Goal: Task Accomplishment & Management: Use online tool/utility

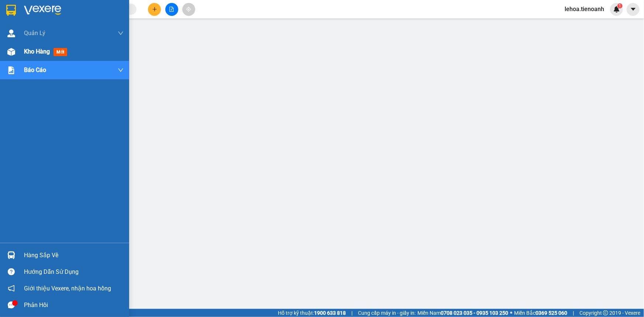
click at [33, 52] on span "Kho hàng" at bounding box center [37, 51] width 26 height 7
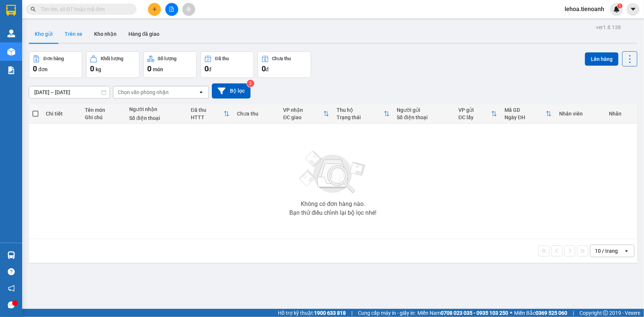
click at [70, 35] on button "Trên xe" at bounding box center [74, 34] width 30 height 18
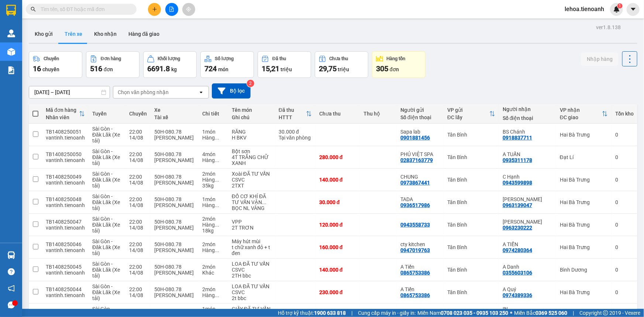
click at [140, 92] on div "Chọn văn phòng nhận" at bounding box center [143, 92] width 51 height 7
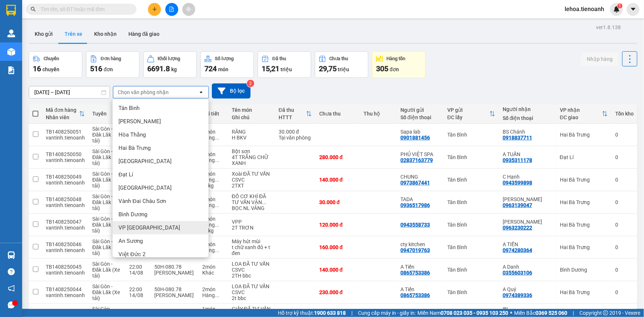
click at [133, 230] on span "VP Đà Lạt" at bounding box center [149, 227] width 62 height 7
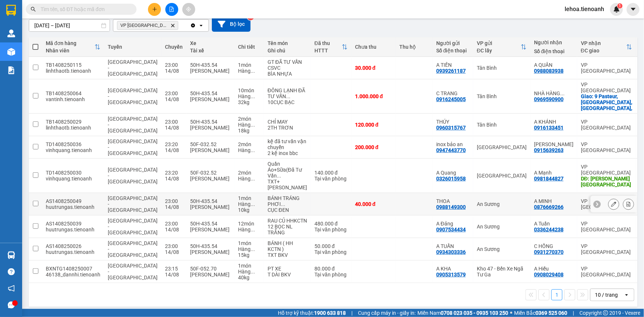
scroll to position [82, 0]
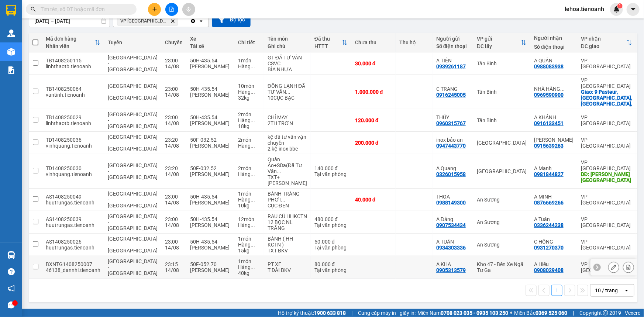
click at [35, 268] on input "checkbox" at bounding box center [36, 267] width 6 height 6
checkbox input "true"
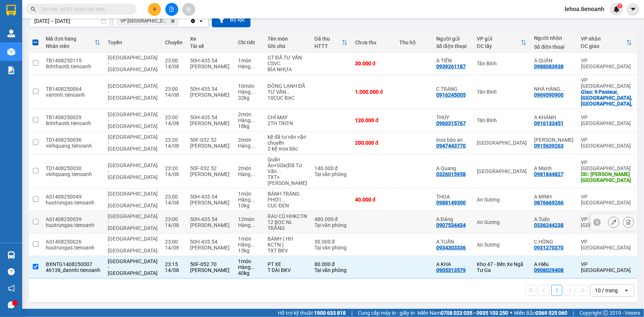
click at [34, 220] on input "checkbox" at bounding box center [36, 222] width 6 height 6
checkbox input "true"
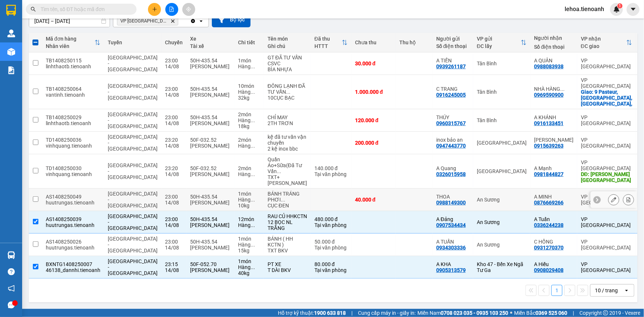
click at [36, 196] on input "checkbox" at bounding box center [36, 199] width 6 height 6
checkbox input "true"
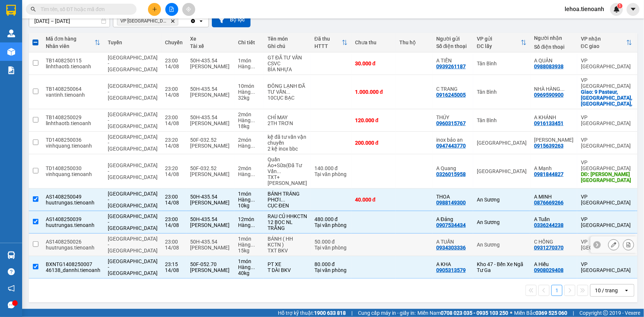
click at [36, 244] on input "checkbox" at bounding box center [36, 244] width 6 height 6
checkbox input "true"
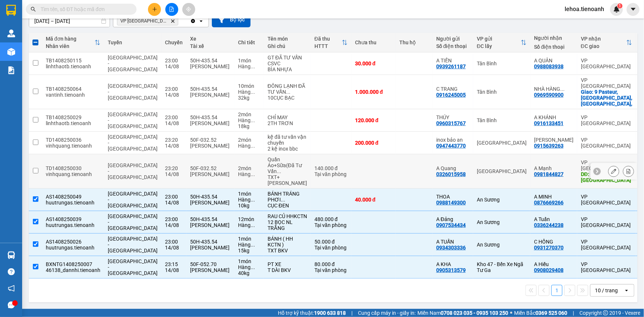
scroll to position [49, 0]
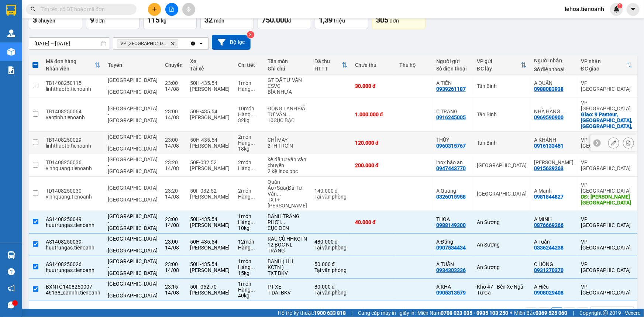
click at [34, 140] on input "checkbox" at bounding box center [36, 143] width 6 height 6
checkbox input "true"
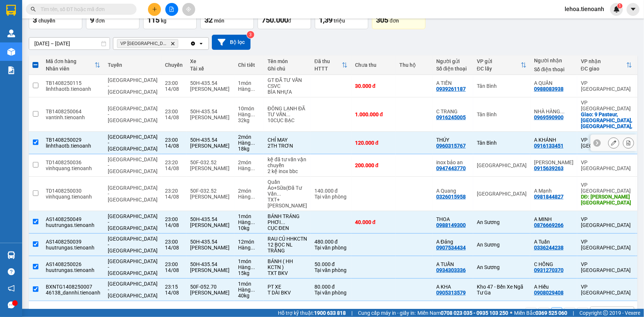
scroll to position [15, 0]
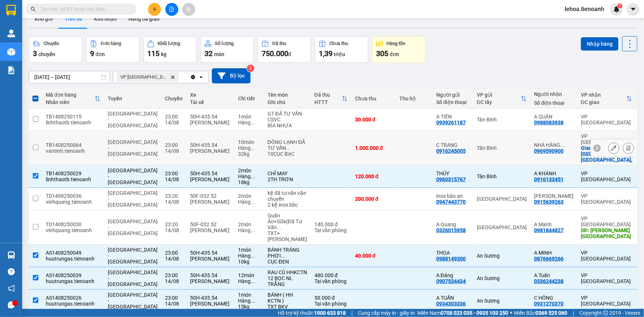
click at [36, 145] on input "checkbox" at bounding box center [36, 148] width 6 height 6
checkbox input "true"
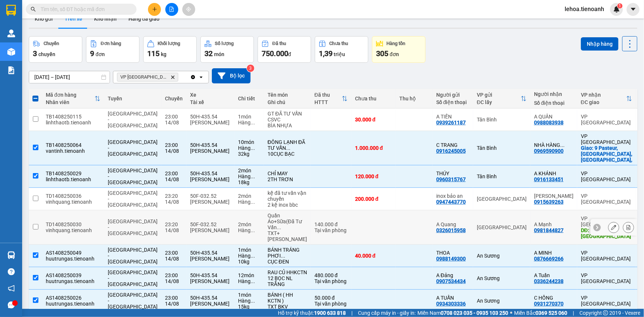
click at [37, 226] on input "checkbox" at bounding box center [36, 227] width 6 height 6
checkbox input "true"
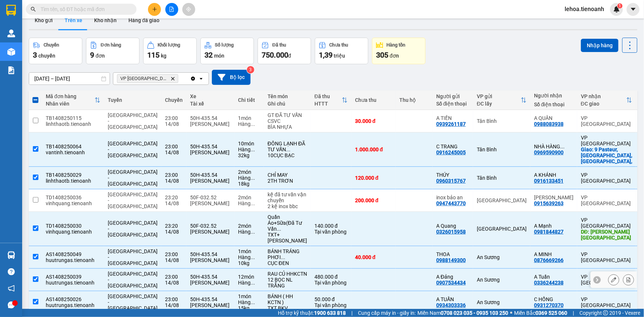
scroll to position [0, 0]
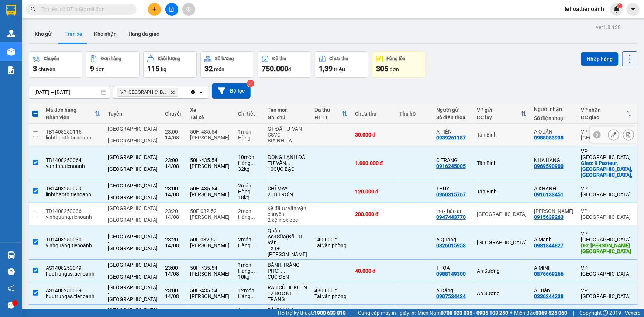
click at [36, 133] on input "checkbox" at bounding box center [36, 134] width 6 height 6
checkbox input "true"
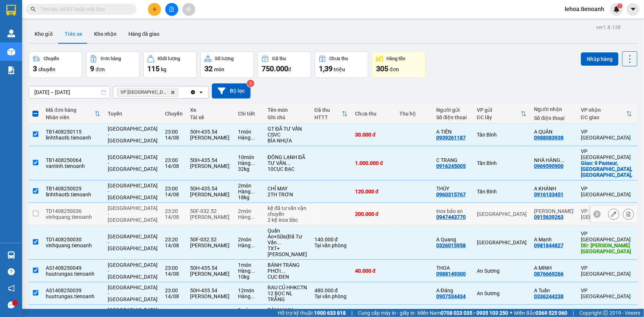
click at [35, 211] on input "checkbox" at bounding box center [36, 214] width 6 height 6
checkbox input "true"
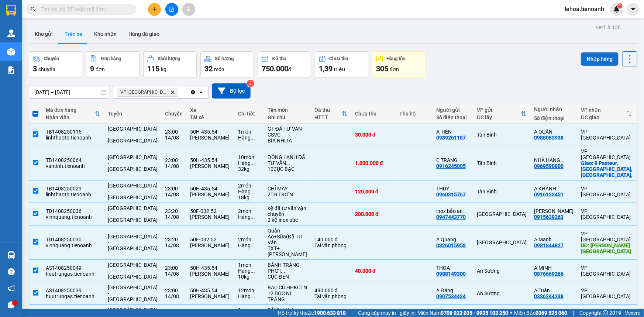
click at [582, 63] on button "Nhập hàng" at bounding box center [600, 58] width 38 height 13
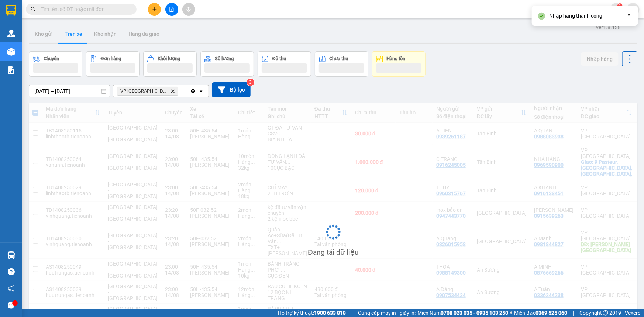
checkbox input "false"
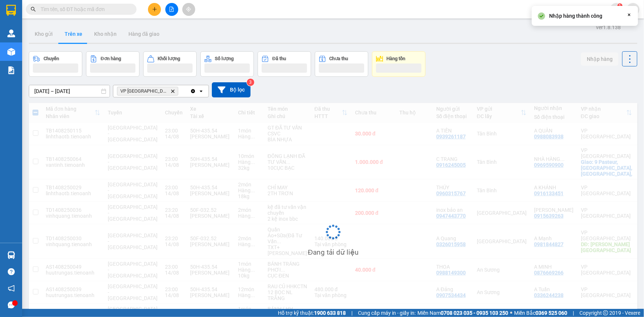
checkbox input "false"
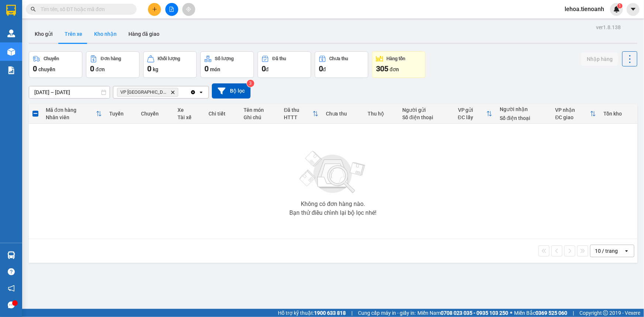
click at [105, 36] on button "Kho nhận" at bounding box center [105, 34] width 34 height 18
type input "01/08/2025 – 15/08/2025"
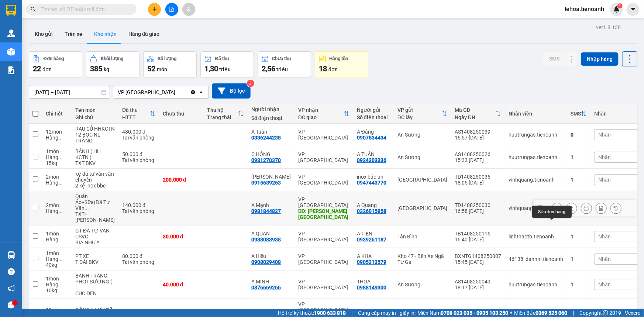
click at [554, 211] on icon at bounding box center [556, 208] width 5 height 5
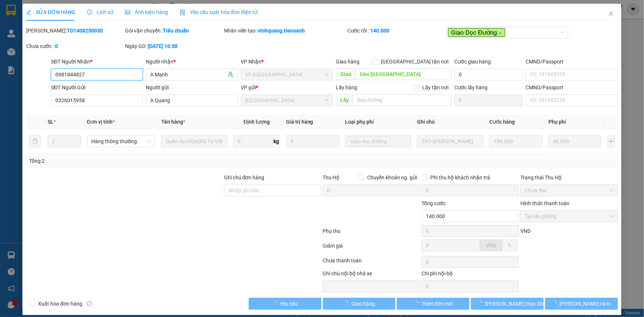
type input "0981844827"
type input "A Mạnh"
type input "Đèo Bảo Lộc"
type input "0326015958"
type input "A Quang"
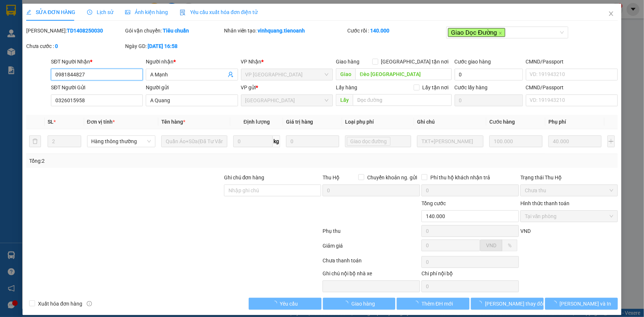
type input "140.000"
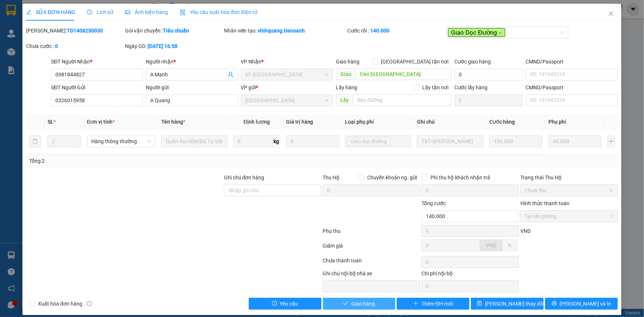
click at [358, 305] on span "Giao hàng" at bounding box center [363, 304] width 24 height 8
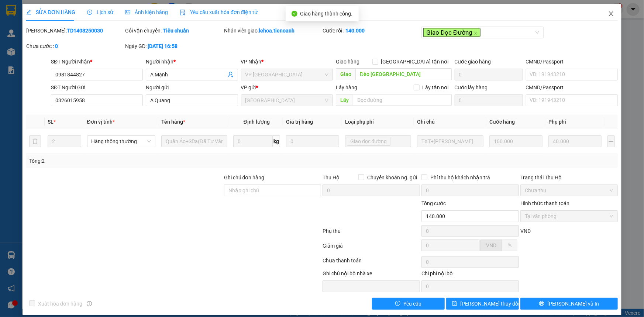
click at [608, 16] on icon "close" at bounding box center [611, 14] width 6 height 6
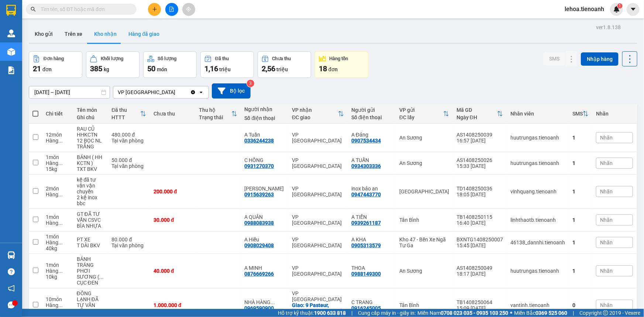
click at [138, 28] on button "Hàng đã giao" at bounding box center [144, 34] width 43 height 18
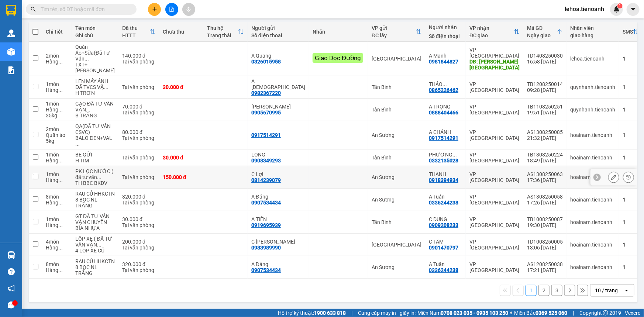
scroll to position [137, 0]
click at [611, 291] on div "10 / trang" at bounding box center [606, 290] width 23 height 7
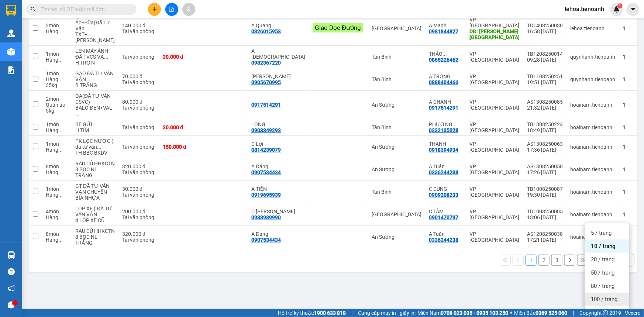
click at [608, 296] on span "100 / trang" at bounding box center [604, 299] width 27 height 7
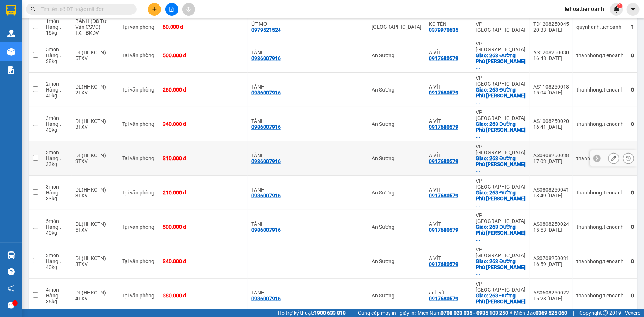
scroll to position [379, 0]
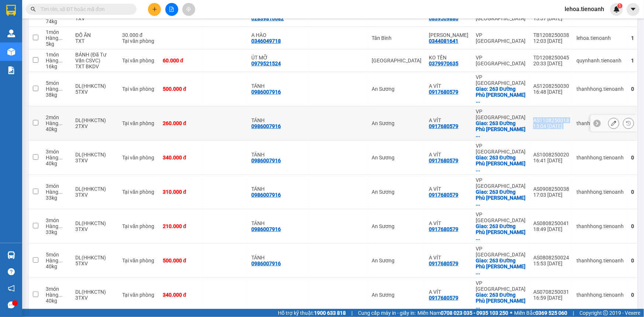
drag, startPoint x: 530, startPoint y: 154, endPoint x: 488, endPoint y: 155, distance: 41.7
click at [488, 141] on tr "2 món Hàng ... 40 kg DL(HHKCTN) 2TXV Tại văn phòng 260.000 đ TÁNH 0986007916 An…" at bounding box center [356, 123] width 654 height 34
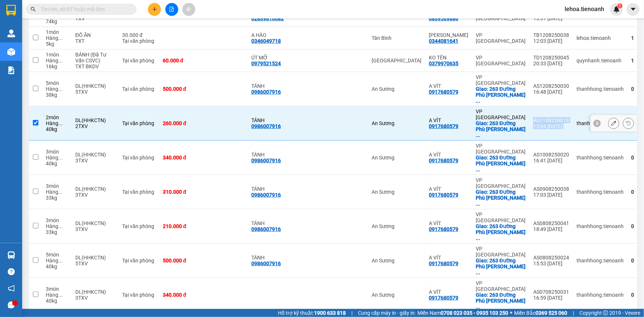
click at [530, 141] on td "AS1108250018 15:04 11/08" at bounding box center [551, 123] width 43 height 34
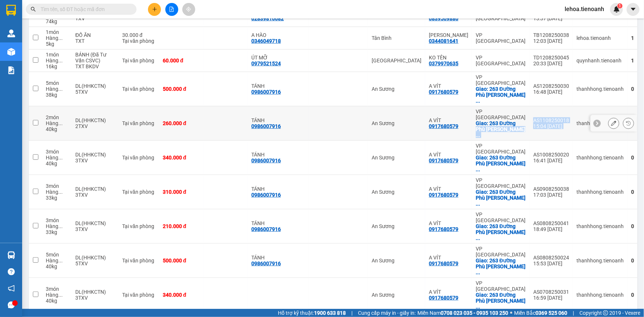
drag, startPoint x: 487, startPoint y: 155, endPoint x: 530, endPoint y: 153, distance: 43.2
click at [530, 141] on tr "2 món Hàng ... 40 kg DL(HHKCTN) 2TXV Tại văn phòng 260.000 đ TÁNH 0986007916 An…" at bounding box center [356, 123] width 654 height 34
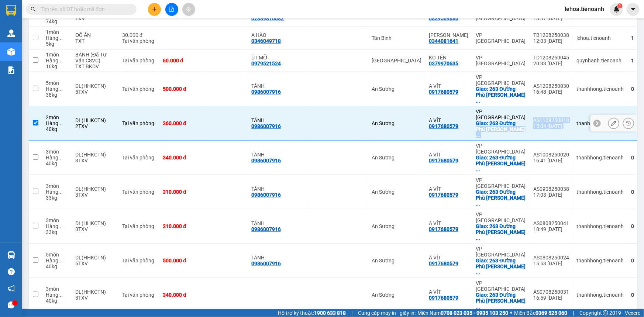
click at [530, 141] on td "AS1108250018 15:04 11/08" at bounding box center [551, 123] width 43 height 34
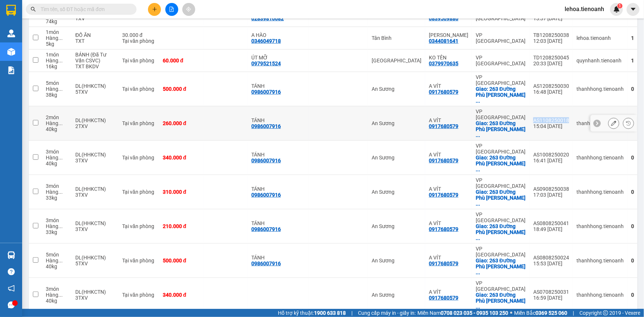
drag, startPoint x: 526, startPoint y: 155, endPoint x: 492, endPoint y: 155, distance: 33.2
click at [533, 123] on div "AS1108250018" at bounding box center [551, 120] width 36 height 6
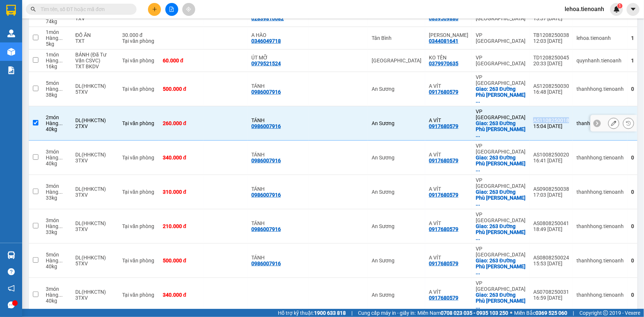
copy div "AS1108250018"
click at [378, 141] on td "An Sương" at bounding box center [396, 123] width 57 height 34
checkbox input "false"
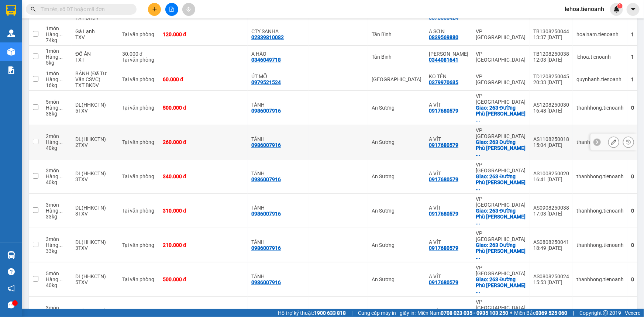
scroll to position [345, 0]
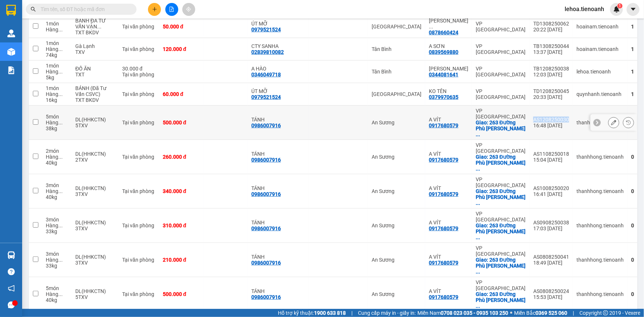
drag, startPoint x: 527, startPoint y: 165, endPoint x: 492, endPoint y: 168, distance: 35.5
click at [530, 140] on td "AS1208250030 16:48 12/08" at bounding box center [551, 123] width 43 height 34
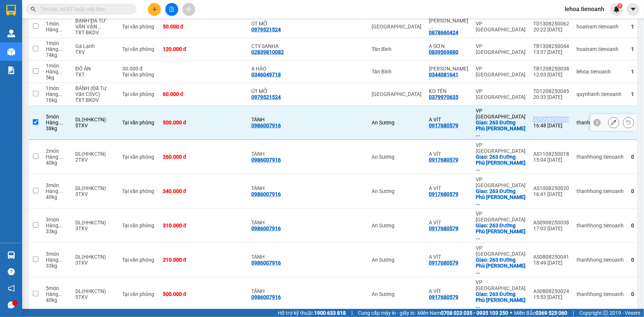
copy div "AS1208250030"
click at [325, 140] on td at bounding box center [338, 123] width 59 height 34
checkbox input "false"
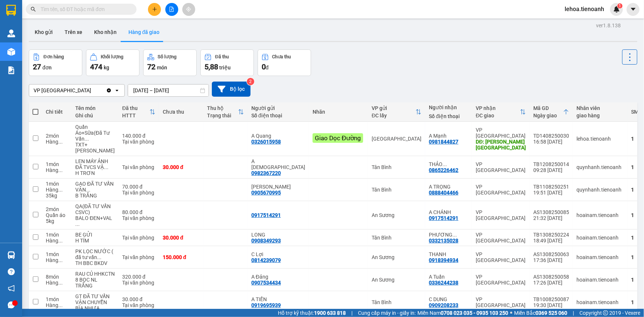
scroll to position [0, 0]
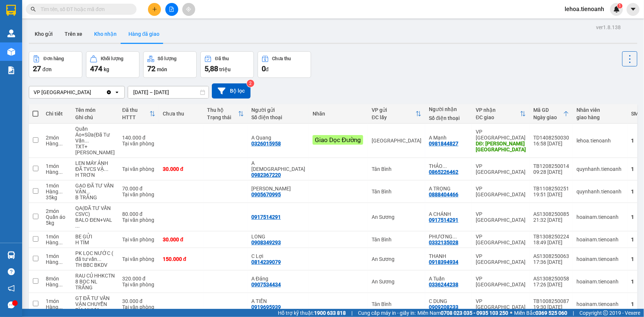
click at [99, 33] on button "Kho nhận" at bounding box center [105, 34] width 34 height 18
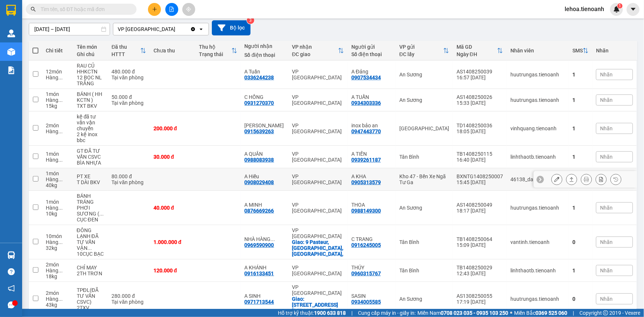
scroll to position [99, 0]
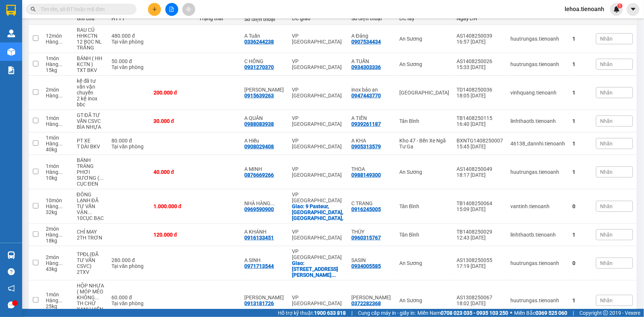
click at [609, 273] on span "100 / trang" at bounding box center [604, 274] width 27 height 7
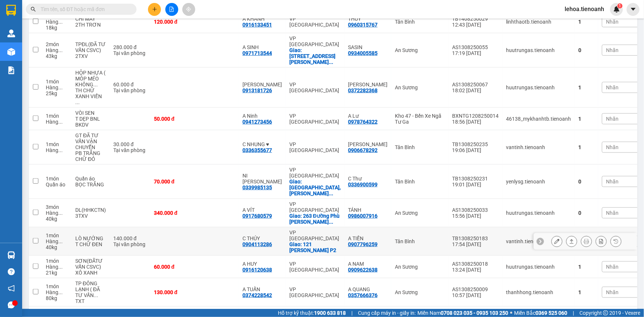
scroll to position [411, 0]
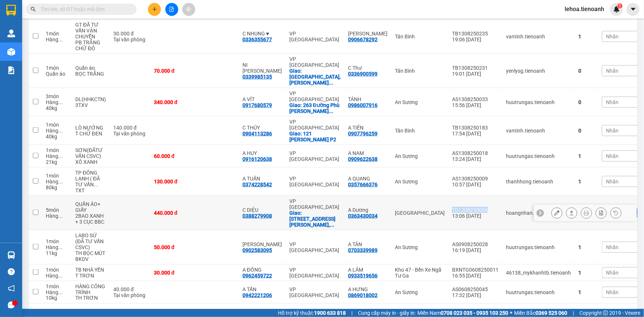
drag, startPoint x: 472, startPoint y: 181, endPoint x: 437, endPoint y: 183, distance: 35.9
click at [452, 207] on div "TD1208250006" at bounding box center [475, 210] width 47 height 6
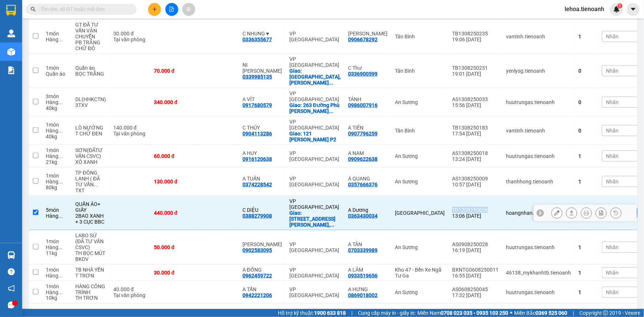
copy div "TD1208250006"
click at [398, 196] on td "Thủ Đức" at bounding box center [419, 213] width 57 height 34
checkbox input "false"
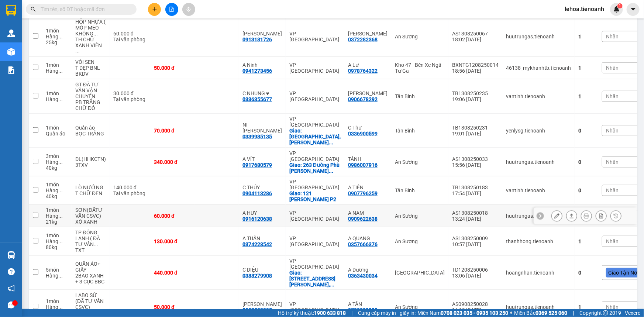
scroll to position [344, 0]
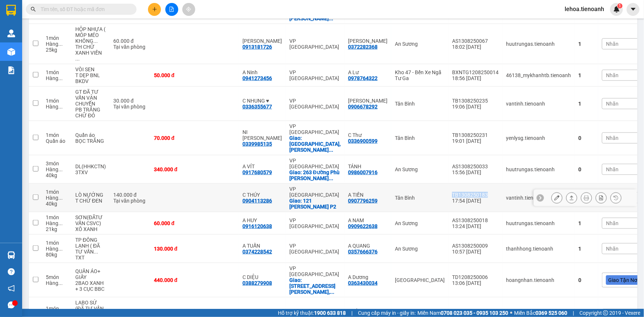
drag, startPoint x: 473, startPoint y: 171, endPoint x: 431, endPoint y: 174, distance: 41.8
click at [431, 184] on tr "1 món Hàng ... 40 kg LÒ NƯỚNG T CHỮ ĐEN 140.000 đ Tại văn phòng C THÚY 09041132…" at bounding box center [341, 198] width 624 height 28
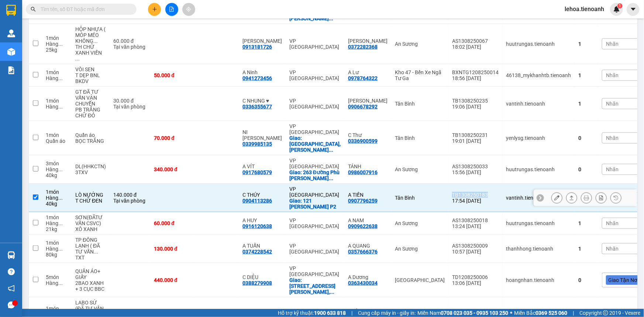
copy tr "Tân Bình TB1308250183"
click at [416, 195] on div "Tân Bình" at bounding box center [420, 198] width 50 height 6
checkbox input "false"
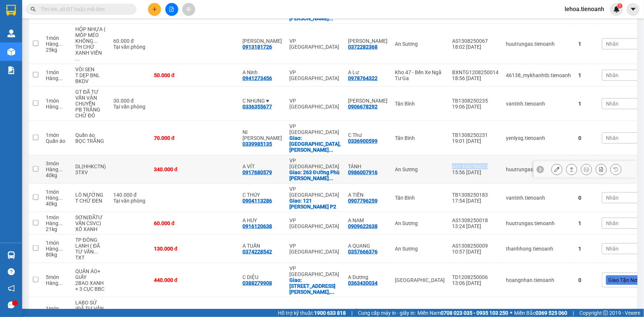
drag, startPoint x: 473, startPoint y: 151, endPoint x: 431, endPoint y: 151, distance: 41.7
click at [431, 155] on tr "3 món Hàng ... 40 kg DL(HHKCTN) 3TXV 340.000 đ A VÍT 0917680579 VP Đà Lạt Giao:…" at bounding box center [341, 169] width 624 height 28
checkbox input "true"
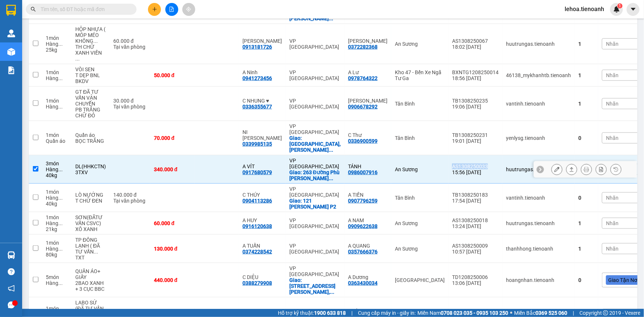
copy tr "An Sương AS1308250033"
click at [367, 169] on div "0986007916" at bounding box center [363, 172] width 30 height 6
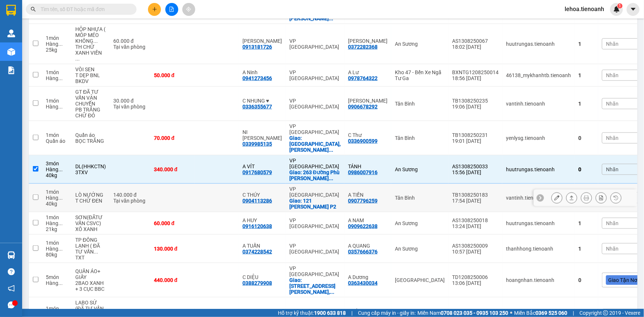
scroll to position [310, 0]
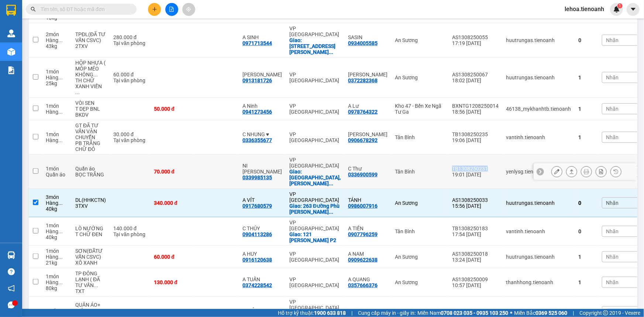
drag, startPoint x: 471, startPoint y: 158, endPoint x: 436, endPoint y: 161, distance: 35.1
click at [448, 161] on td "TB1308250231 19:01 13/08" at bounding box center [475, 172] width 54 height 34
checkbox input "true"
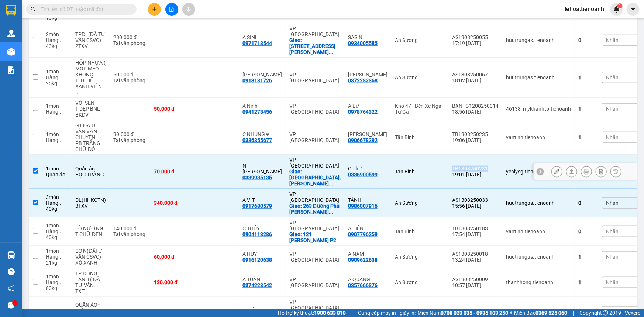
copy div "TB1308250231"
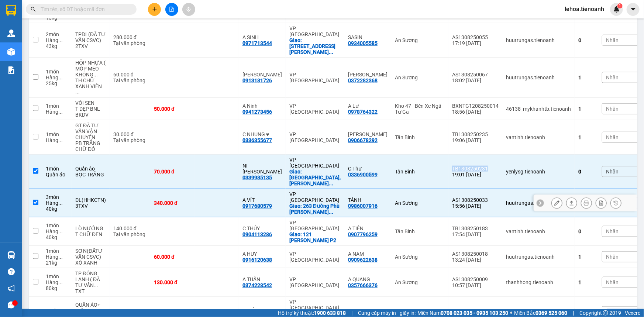
click at [209, 194] on td at bounding box center [217, 203] width 44 height 28
checkbox input "false"
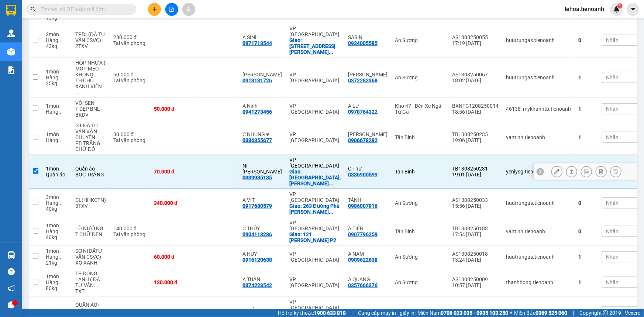
click at [210, 171] on td at bounding box center [217, 172] width 44 height 34
checkbox input "false"
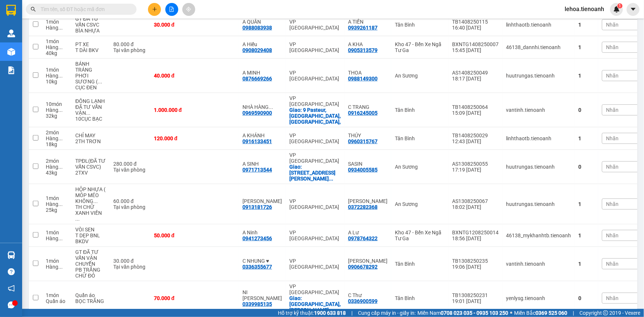
scroll to position [176, 0]
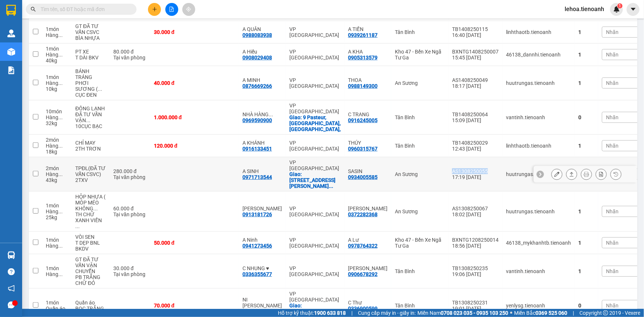
drag, startPoint x: 472, startPoint y: 166, endPoint x: 437, endPoint y: 167, distance: 35.4
click at [452, 168] on div "AS1308250055" at bounding box center [475, 171] width 47 height 6
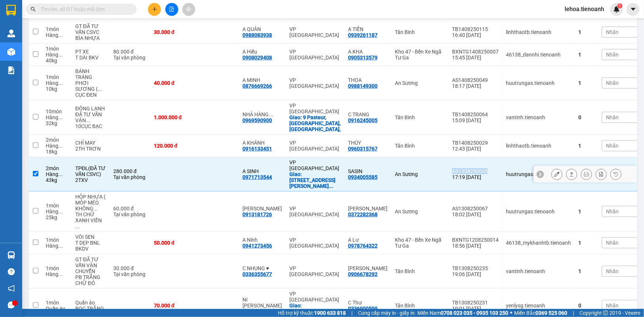
copy div "AS1308250055"
click at [395, 173] on div "An Sương" at bounding box center [420, 174] width 50 height 6
checkbox input "false"
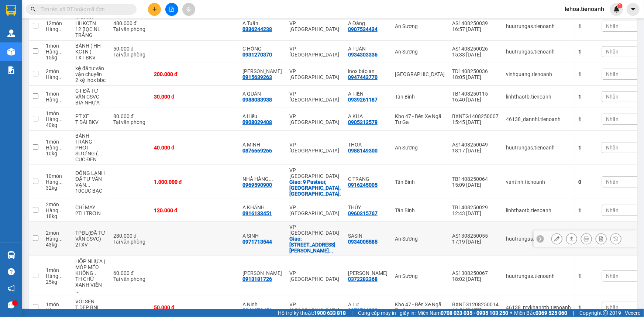
scroll to position [109, 0]
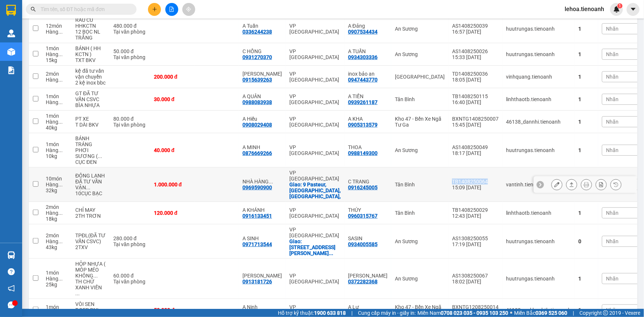
drag, startPoint x: 473, startPoint y: 183, endPoint x: 438, endPoint y: 184, distance: 35.1
click at [452, 184] on div "TB1408250064" at bounding box center [475, 182] width 47 height 6
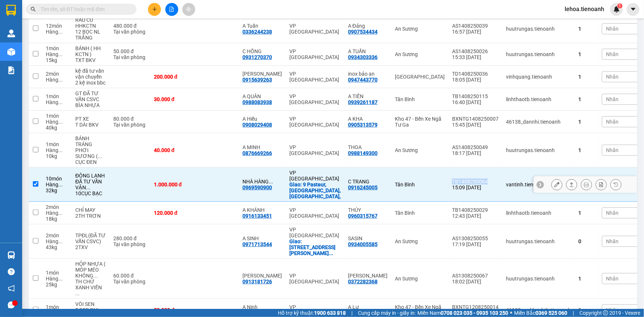
copy div "TB1408250064"
click at [399, 186] on div "Tân Bình" at bounding box center [420, 185] width 50 height 6
checkbox input "false"
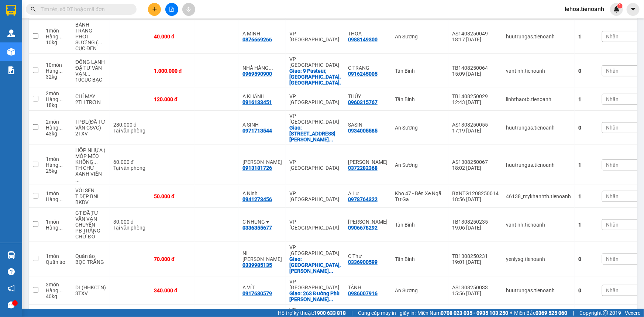
scroll to position [302, 0]
